Goal: Task Accomplishment & Management: Manage account settings

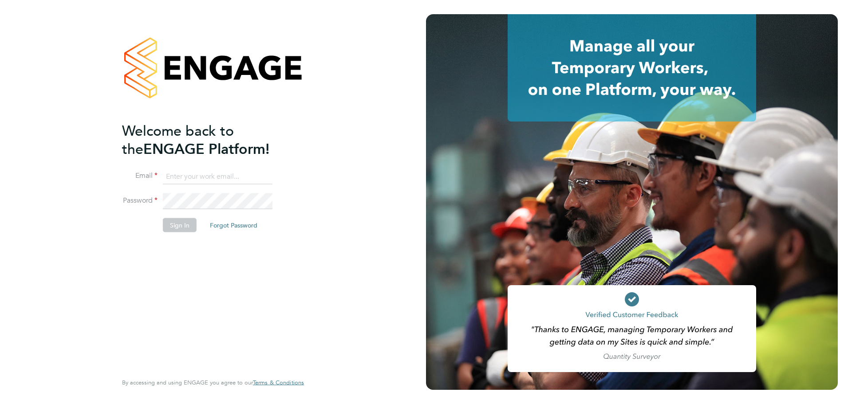
type input "olivia.glasgow@vistry.co.uk"
click at [185, 223] on button "Sign In" at bounding box center [180, 225] width 34 height 14
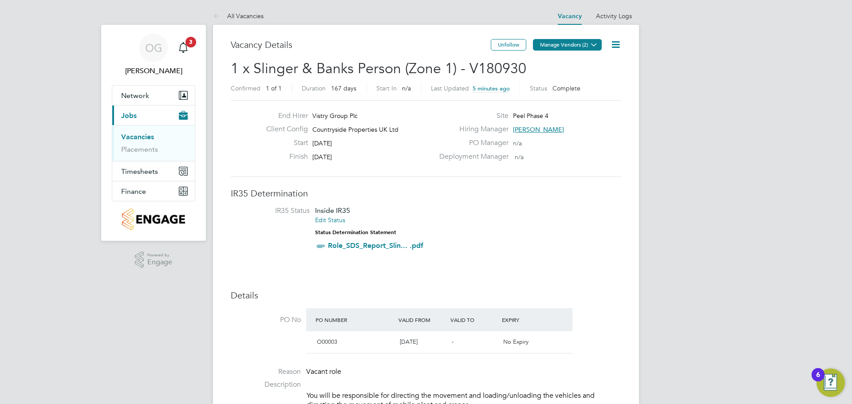
click at [547, 50] on button "Manage Vendors (2)" at bounding box center [567, 45] width 69 height 12
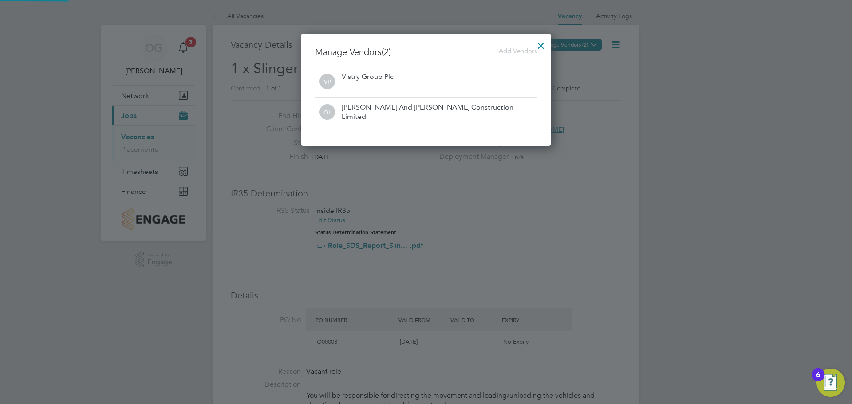
scroll to position [113, 251]
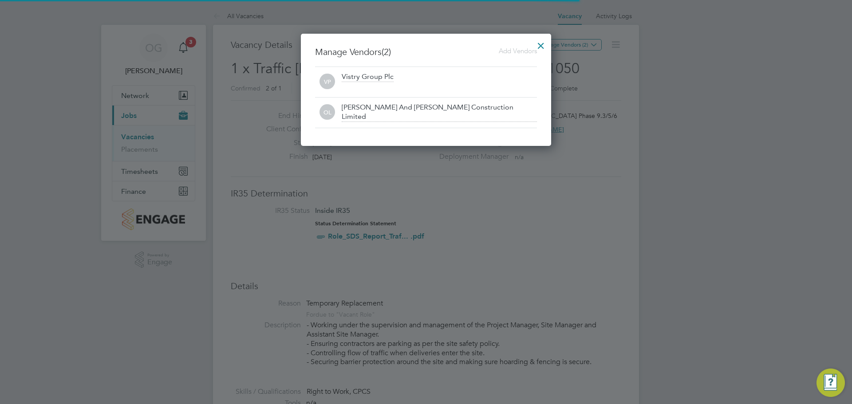
scroll to position [15, 77]
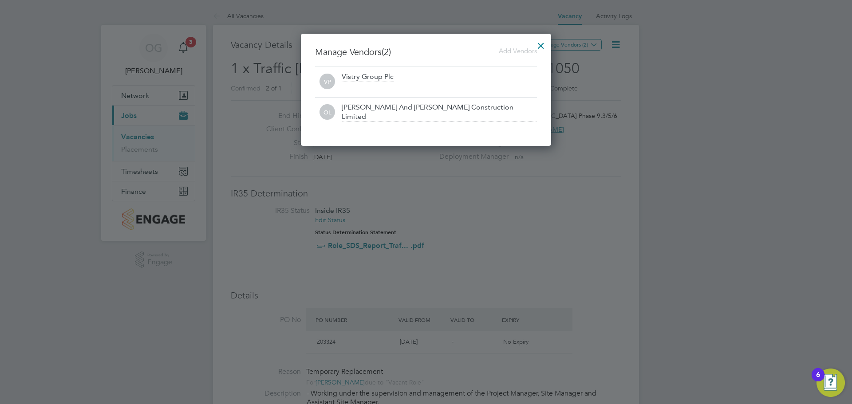
click at [543, 43] on div at bounding box center [541, 44] width 16 height 16
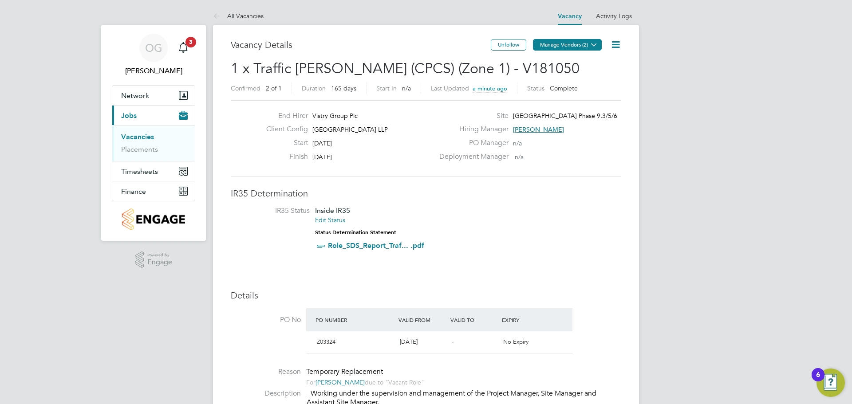
click at [591, 44] on icon at bounding box center [594, 44] width 7 height 7
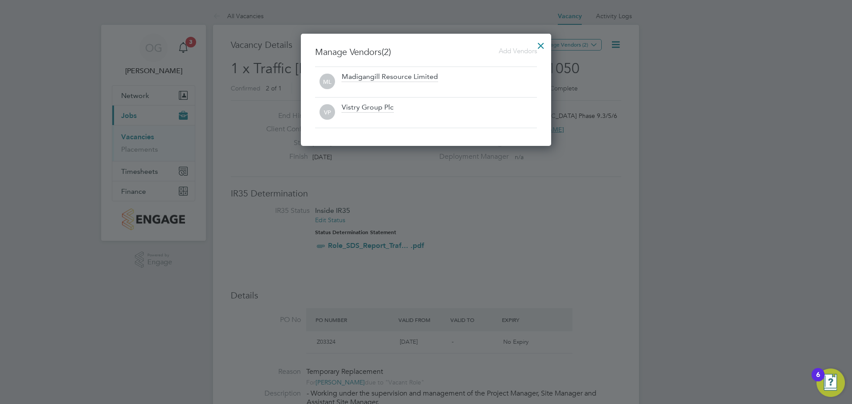
click at [545, 43] on div at bounding box center [541, 44] width 16 height 16
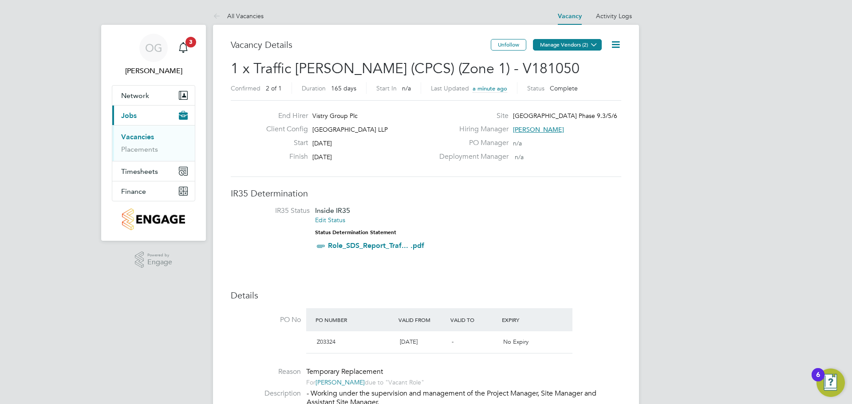
click at [562, 42] on button "Manage Vendors (2)" at bounding box center [567, 45] width 69 height 12
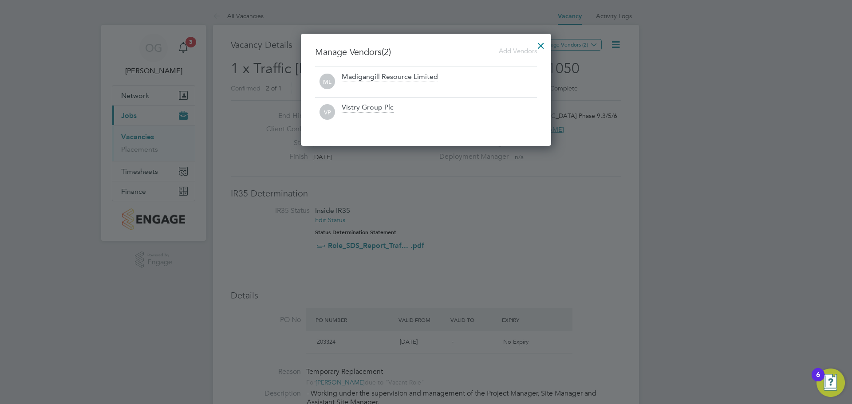
click at [541, 46] on div at bounding box center [541, 44] width 16 height 16
